Goal: Transaction & Acquisition: Register for event/course

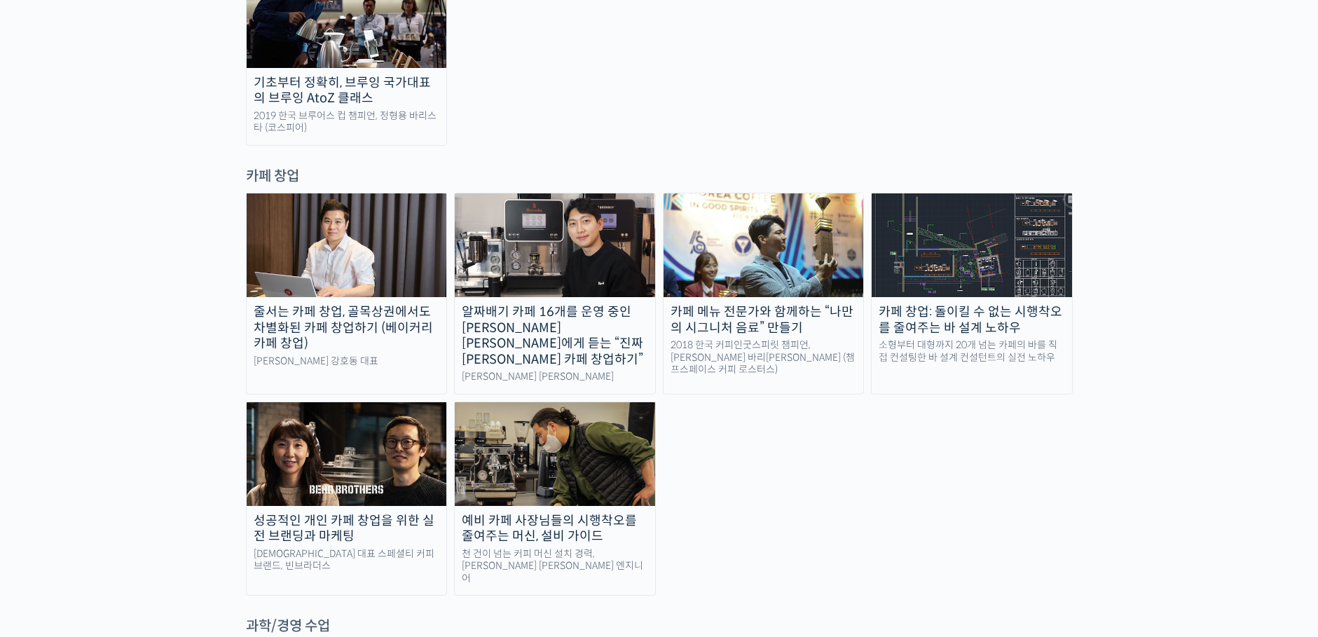
scroll to position [2873, 0]
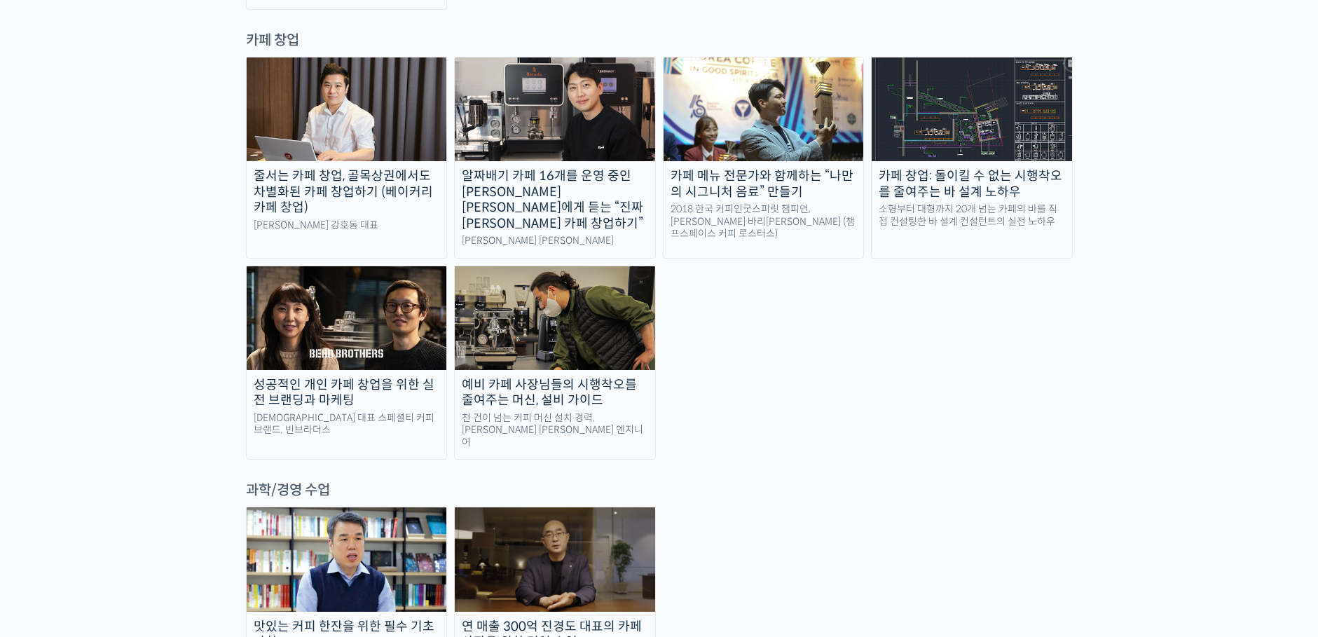
click at [364, 266] on img at bounding box center [347, 318] width 200 height 104
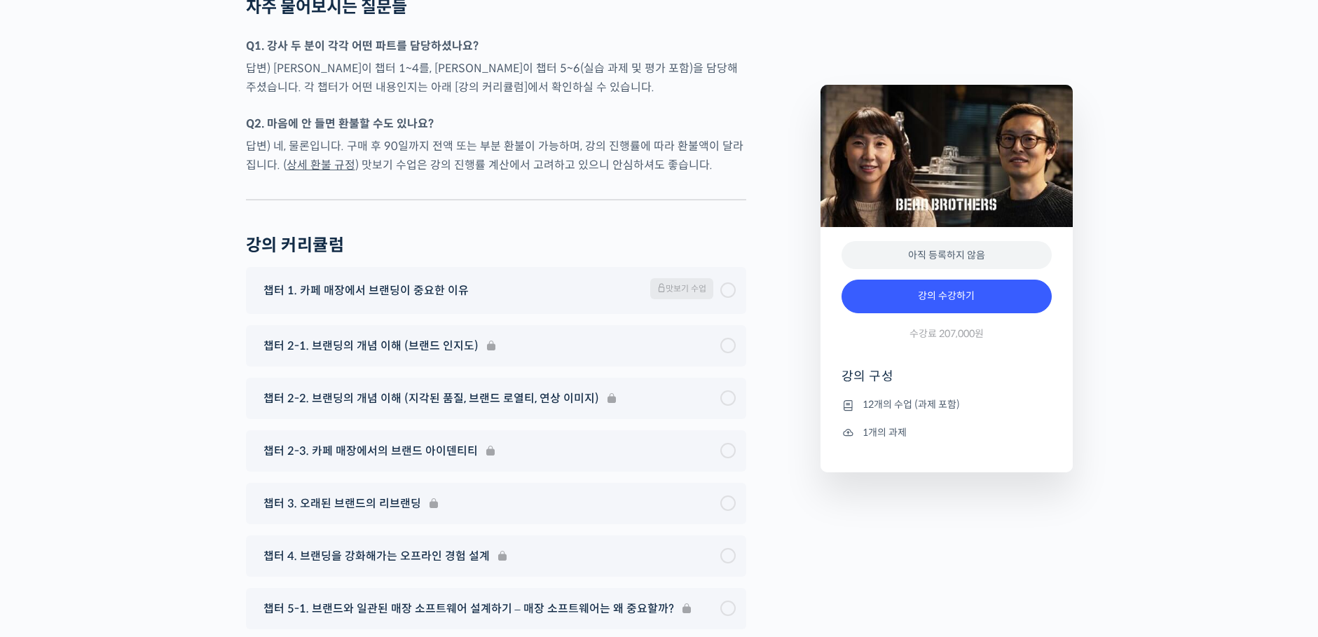
scroll to position [5455, 0]
click at [966, 306] on link "강의 수강하기" at bounding box center [947, 297] width 210 height 34
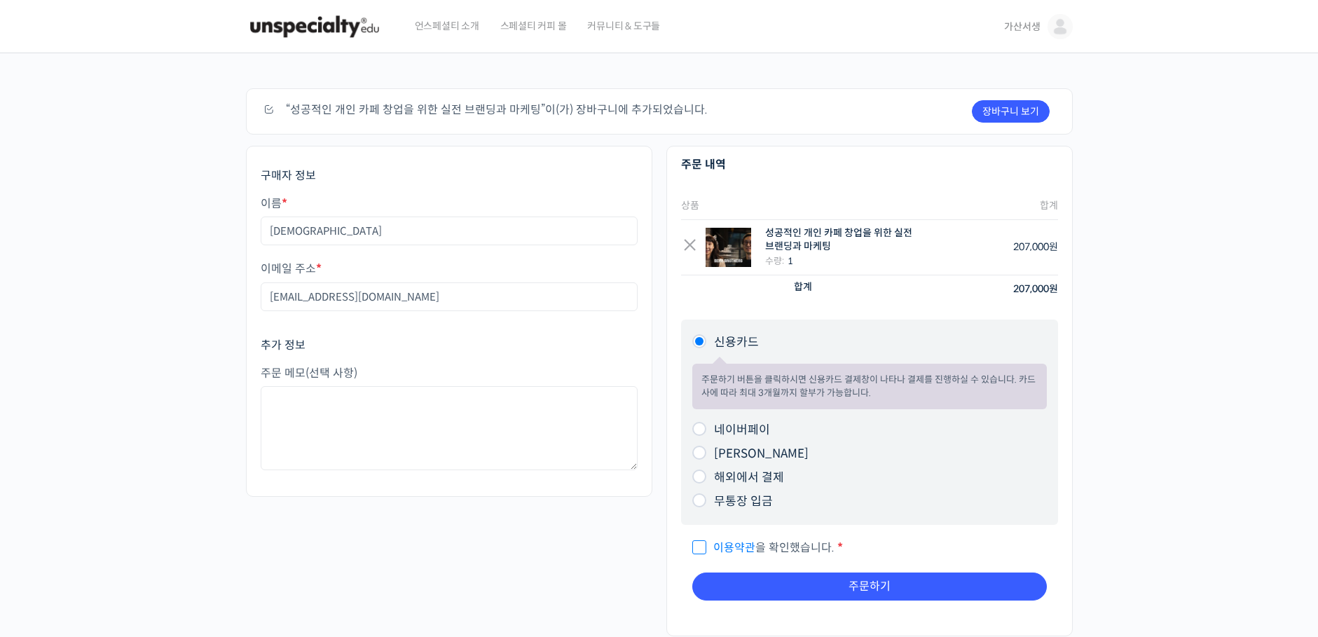
scroll to position [70, 0]
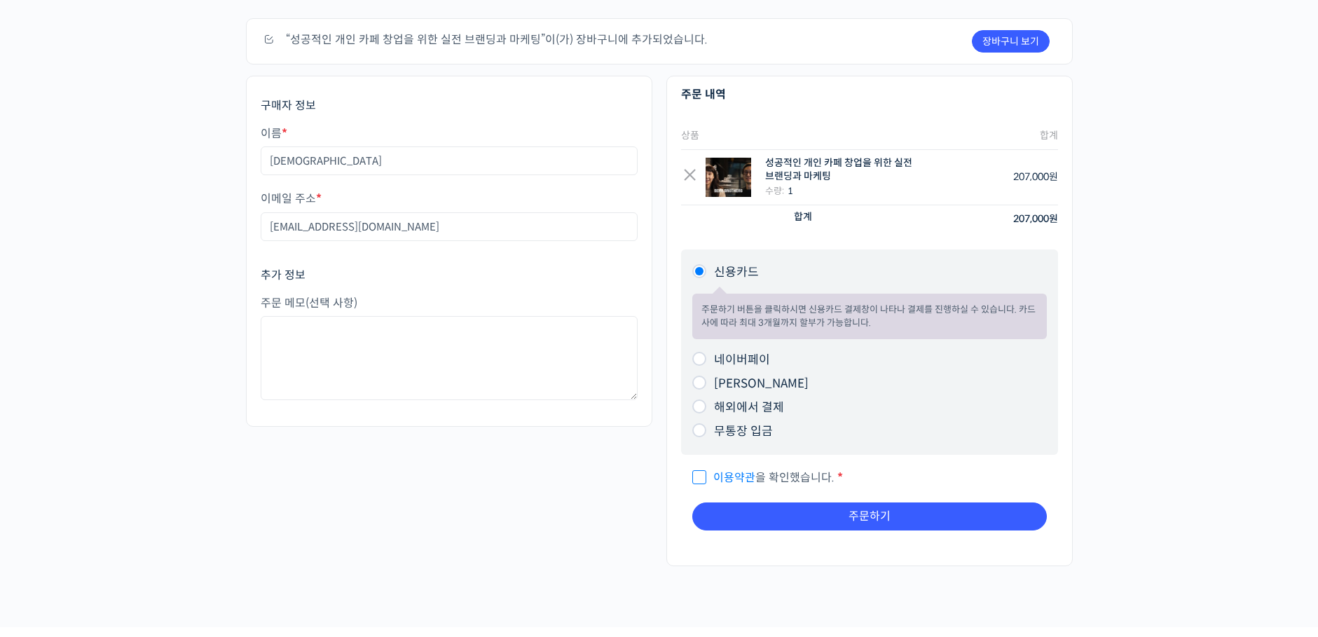
click at [700, 434] on input "무통장 입금" at bounding box center [699, 430] width 14 height 14
radio input "true"
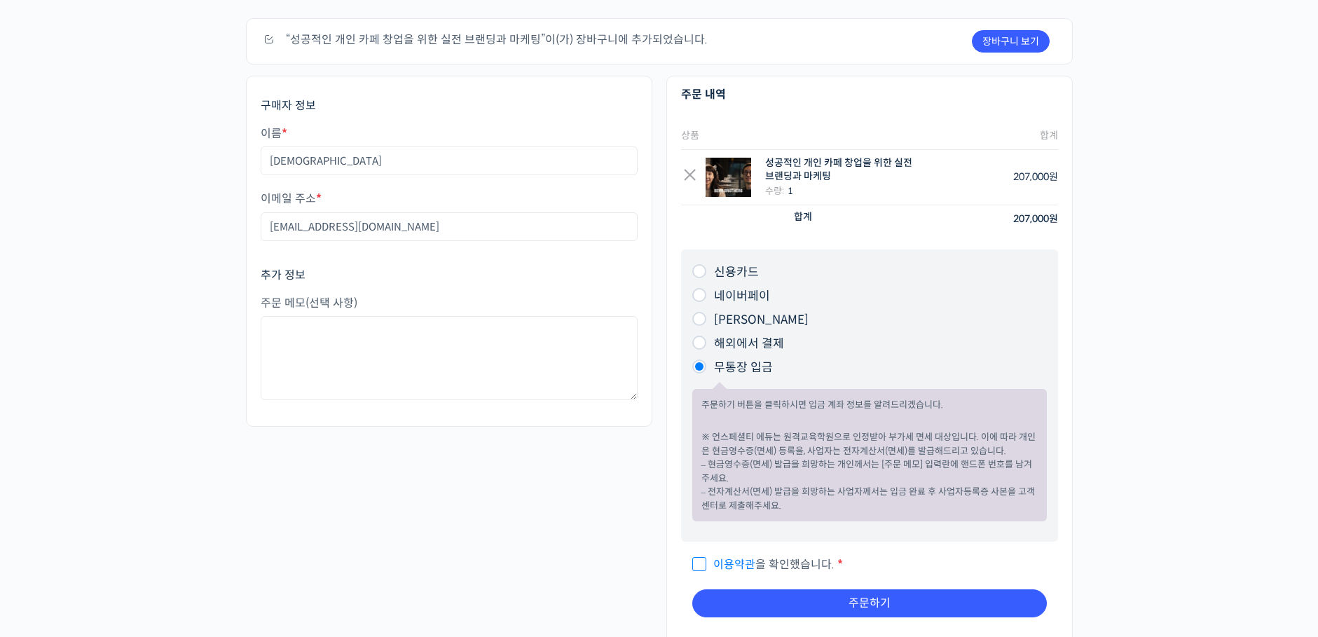
click at [699, 563] on input "이용약관 을 확인했습니다. *" at bounding box center [696, 558] width 9 height 9
checkbox input "true"
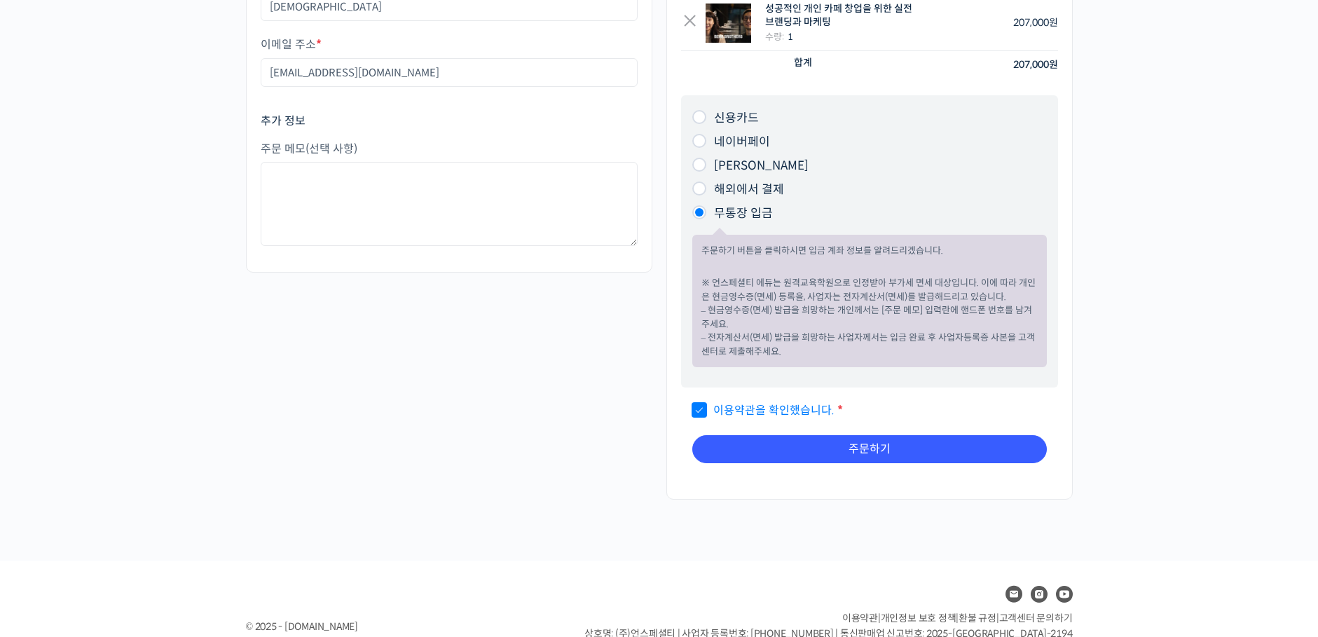
scroll to position [280, 0]
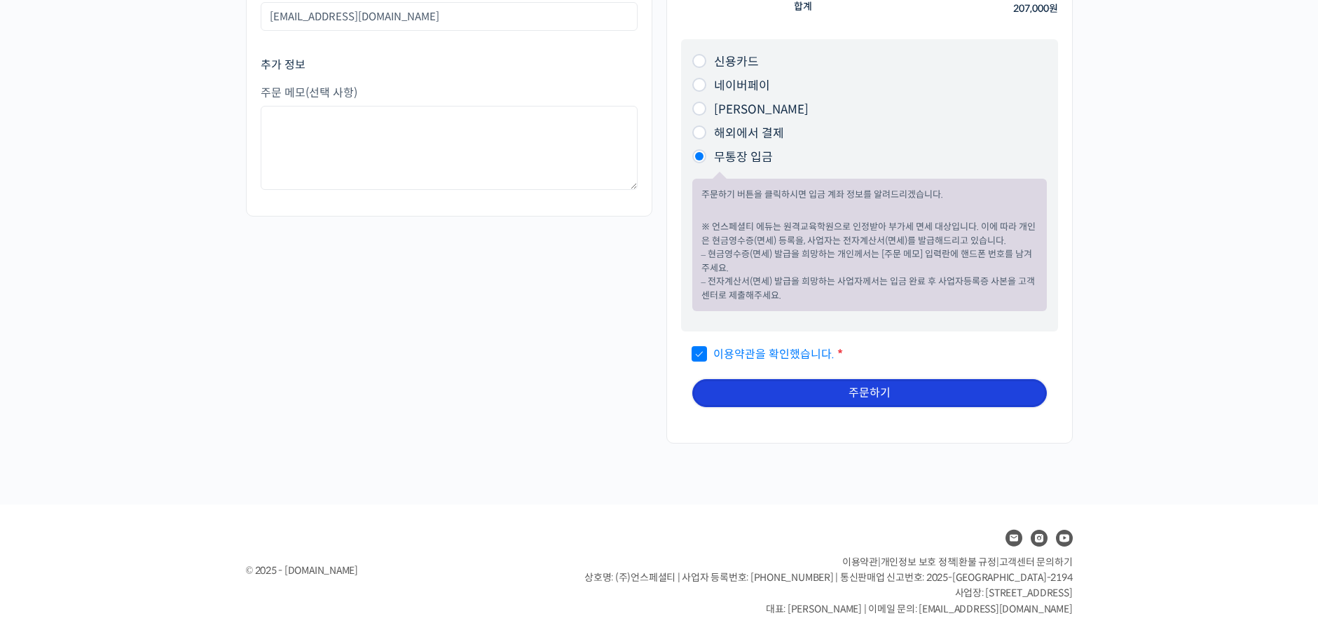
click at [884, 399] on button "주문하기" at bounding box center [869, 393] width 355 height 28
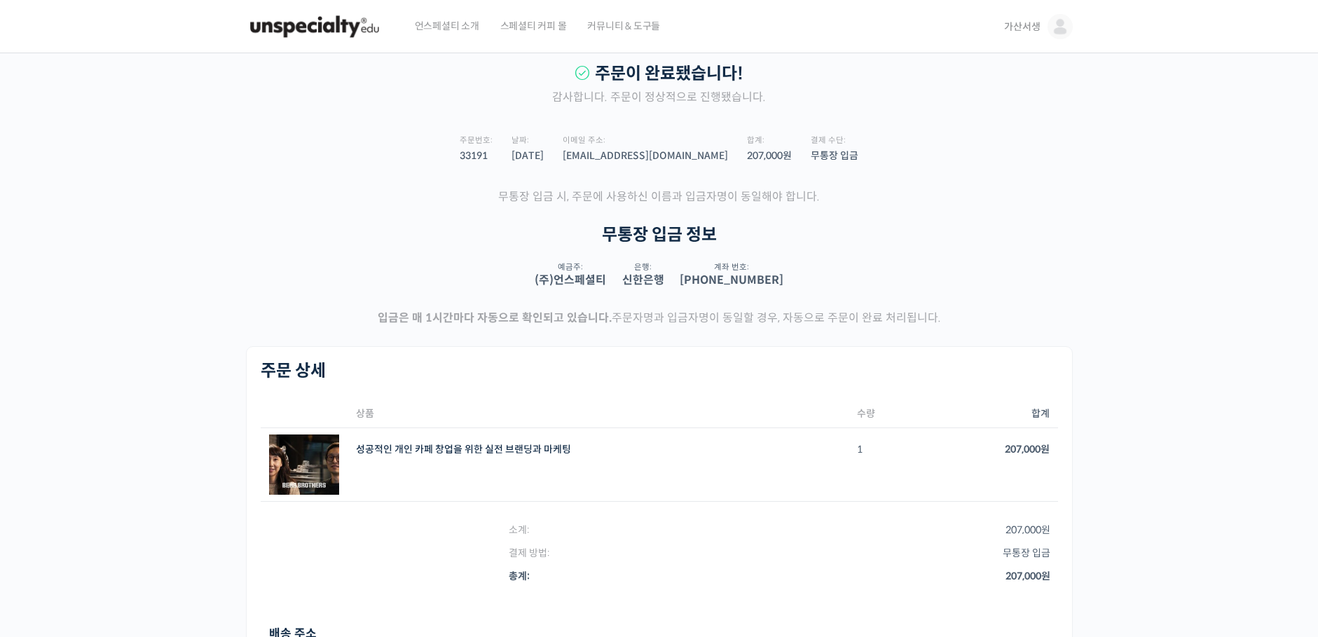
click at [1022, 25] on span "가산서생" at bounding box center [1022, 26] width 36 height 13
click at [997, 106] on span "내가 등록한 강의" at bounding box center [978, 111] width 62 height 12
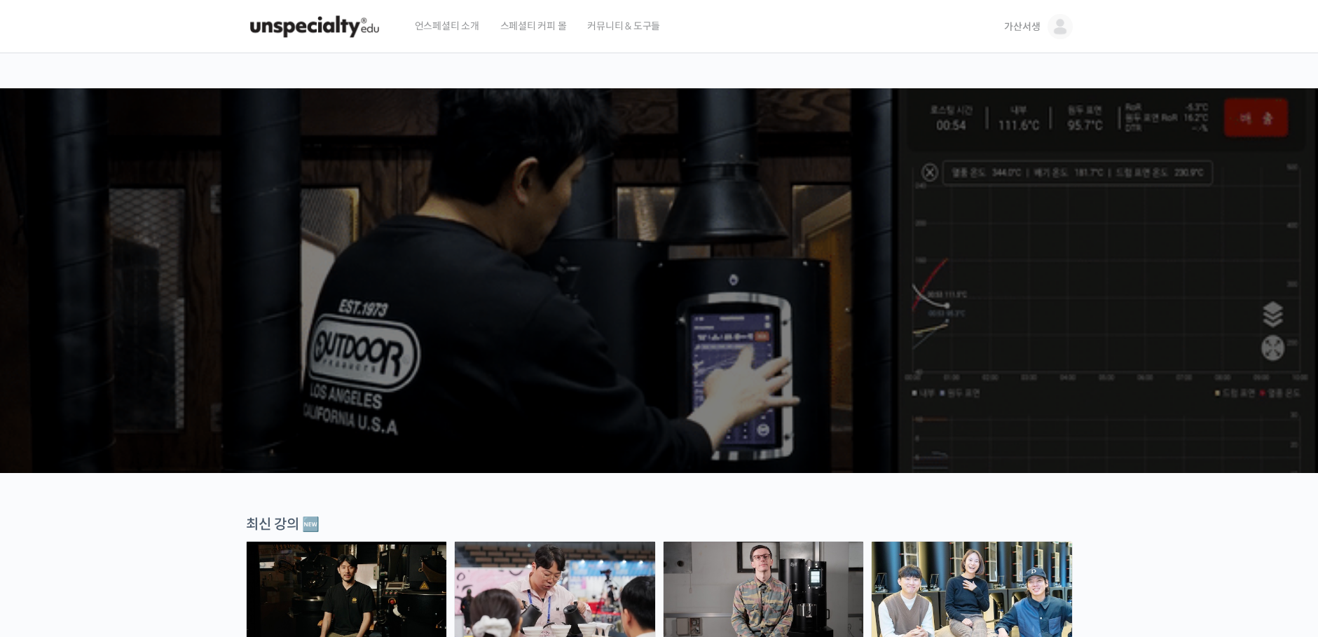
click at [1027, 33] on span "가산서생" at bounding box center [1022, 26] width 36 height 13
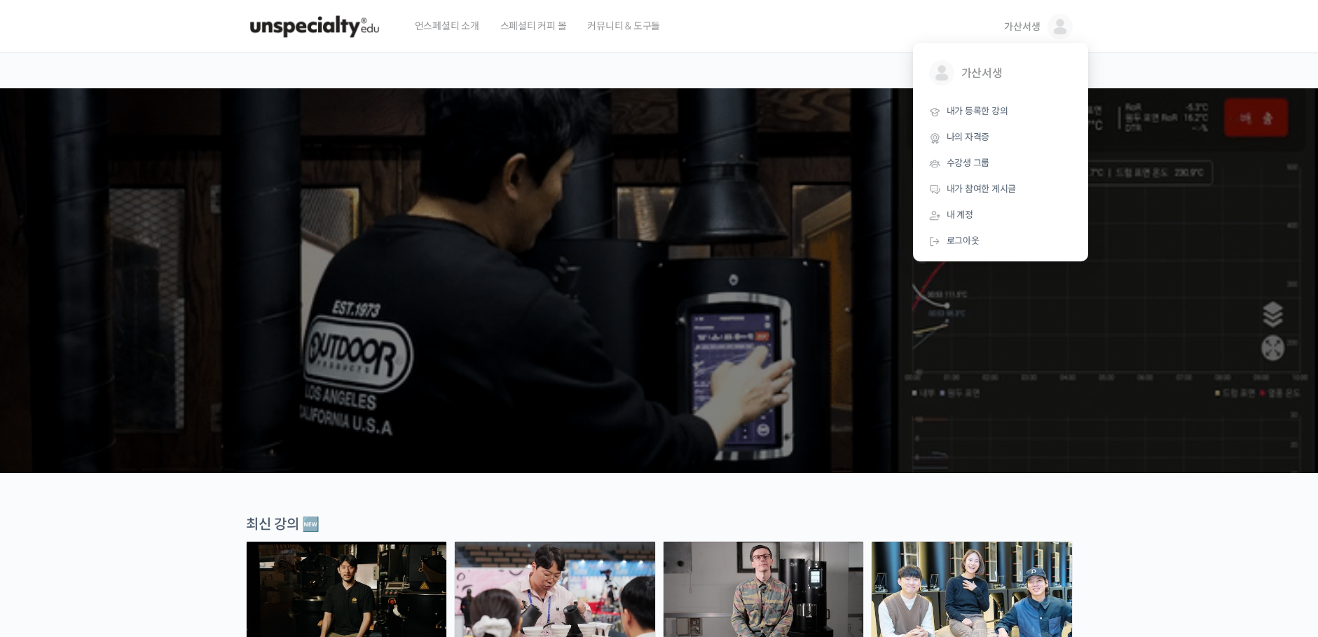
click at [1026, 34] on link "가산서생" at bounding box center [1038, 26] width 68 height 53
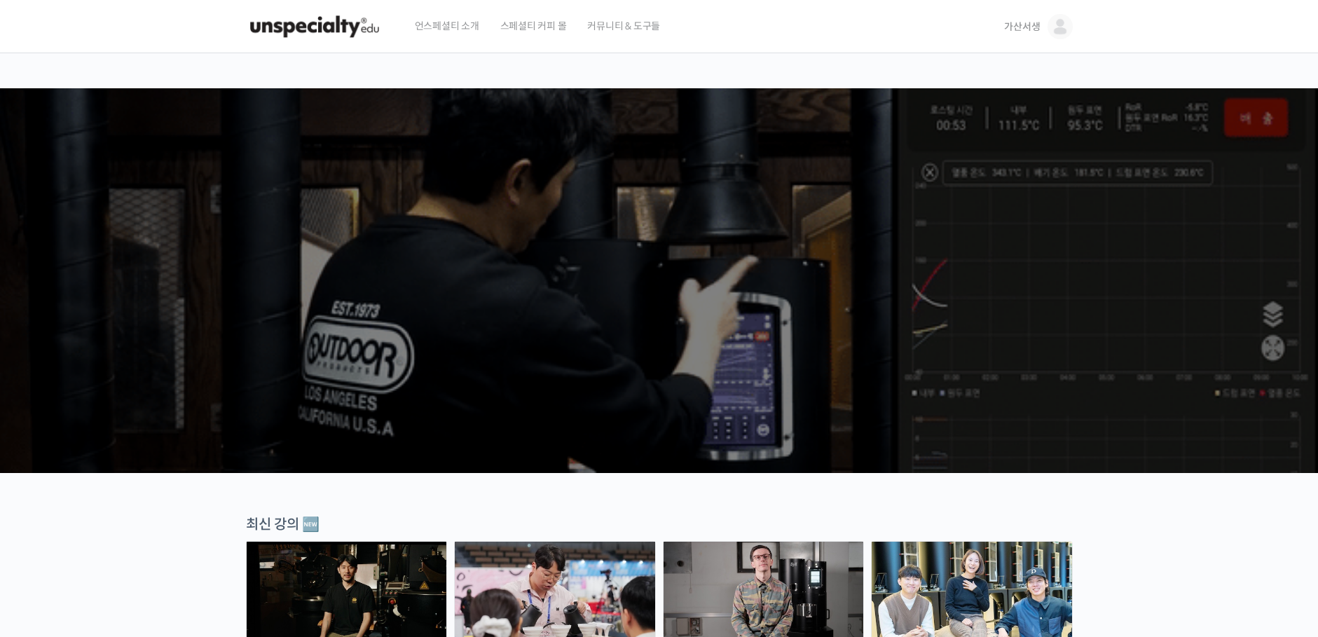
click at [1026, 29] on span "가산서생" at bounding box center [1022, 26] width 36 height 13
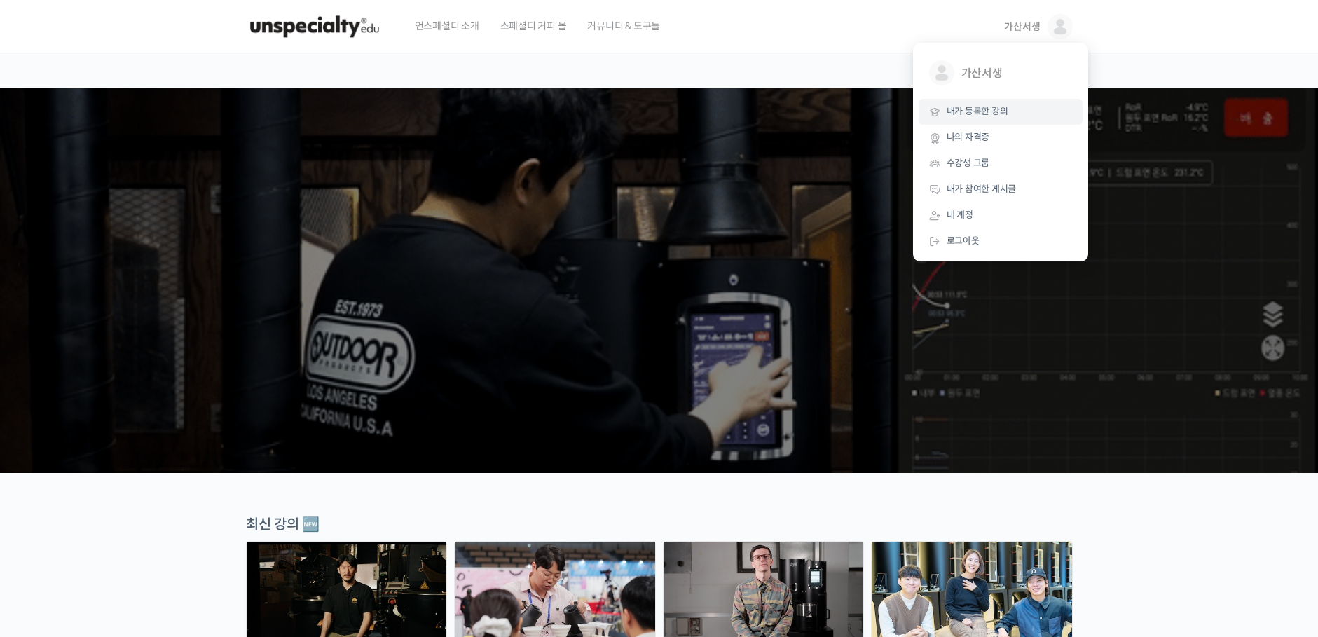
click at [994, 110] on span "내가 등록한 강의" at bounding box center [978, 111] width 62 height 12
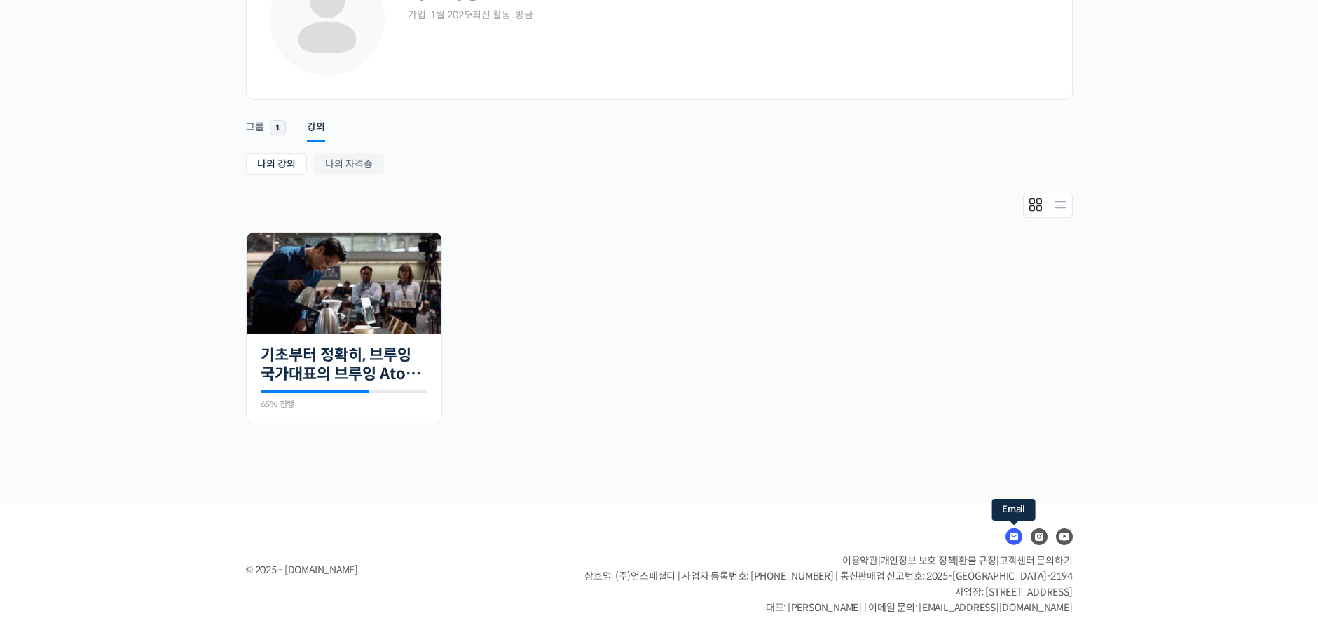
click at [1017, 539] on icon at bounding box center [1014, 536] width 17 height 17
click at [976, 315] on ul "진행 중 23개의 수업 기초부터 정확히, 브루잉 국가대표의 브루잉 AtoZ 클래스 65% 진행 최근 활동: [DATE] 6:33 오후 정형용 …" at bounding box center [659, 334] width 841 height 205
click at [1035, 540] on icon at bounding box center [1039, 536] width 17 height 17
